Goal: Information Seeking & Learning: Learn about a topic

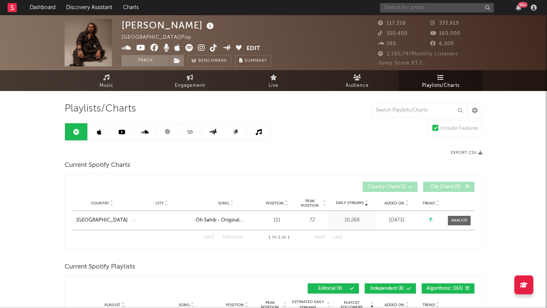
click at [403, 7] on input "text" at bounding box center [437, 7] width 114 height 9
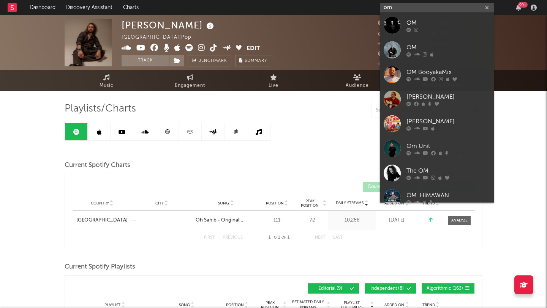
click at [406, 9] on input "om" at bounding box center [437, 7] width 114 height 9
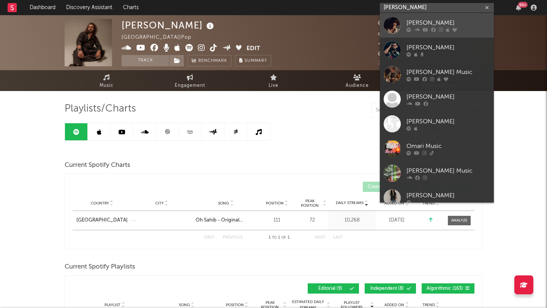
type input "[PERSON_NAME]"
click at [430, 22] on div "[PERSON_NAME]" at bounding box center [448, 22] width 84 height 9
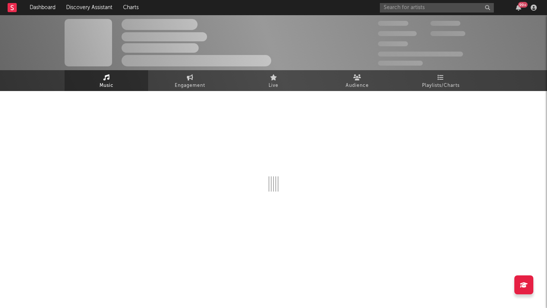
select select "6m"
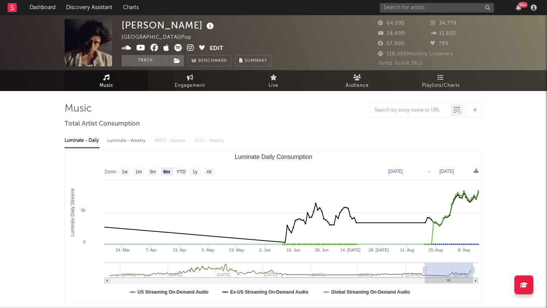
select select "6m"
click at [441, 77] on icon at bounding box center [440, 77] width 6 height 6
